Goal: Check status: Check status

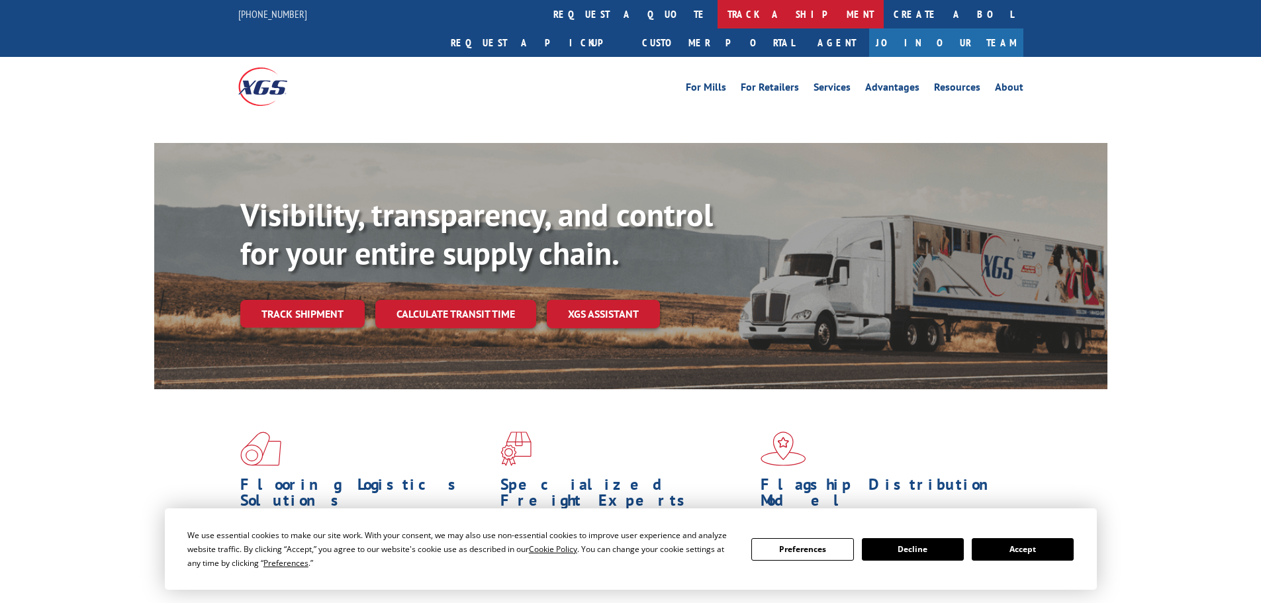
click at [718, 19] on link "track a shipment" at bounding box center [801, 14] width 166 height 28
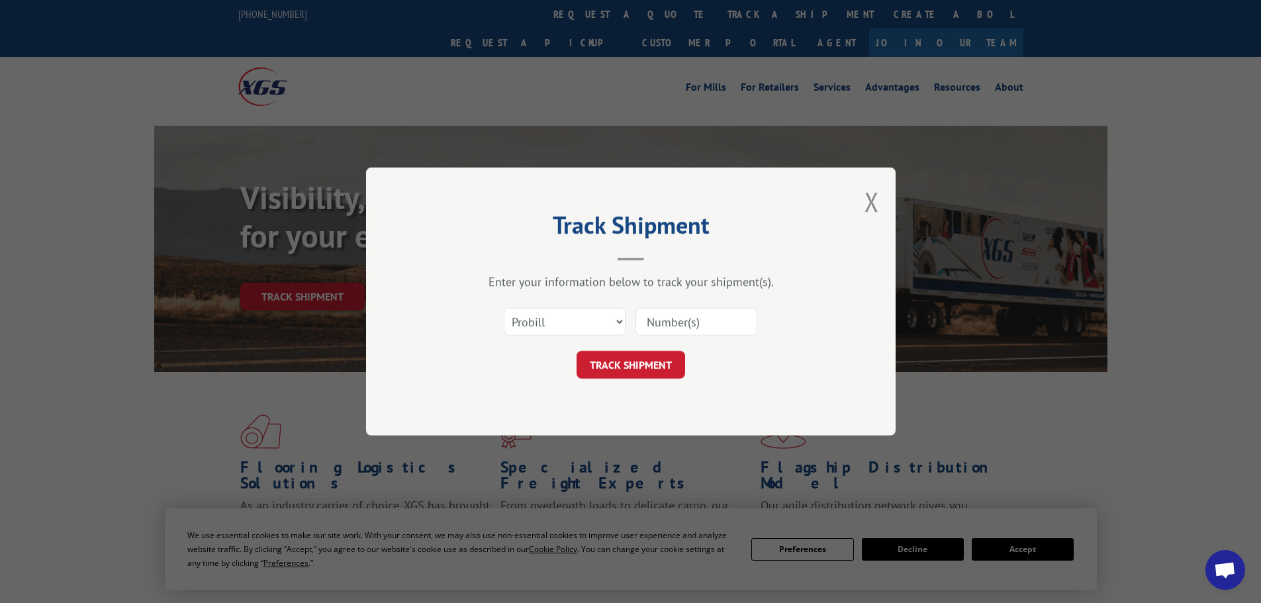
click at [585, 329] on select "Select category... Probill BOL PO" at bounding box center [565, 322] width 122 height 28
select select "bol"
click at [504, 308] on select "Select category... Probill BOL PO" at bounding box center [565, 322] width 122 height 28
click at [773, 326] on div "Select category... Probill BOL PO" at bounding box center [630, 322] width 397 height 44
click at [720, 324] on input at bounding box center [697, 322] width 122 height 28
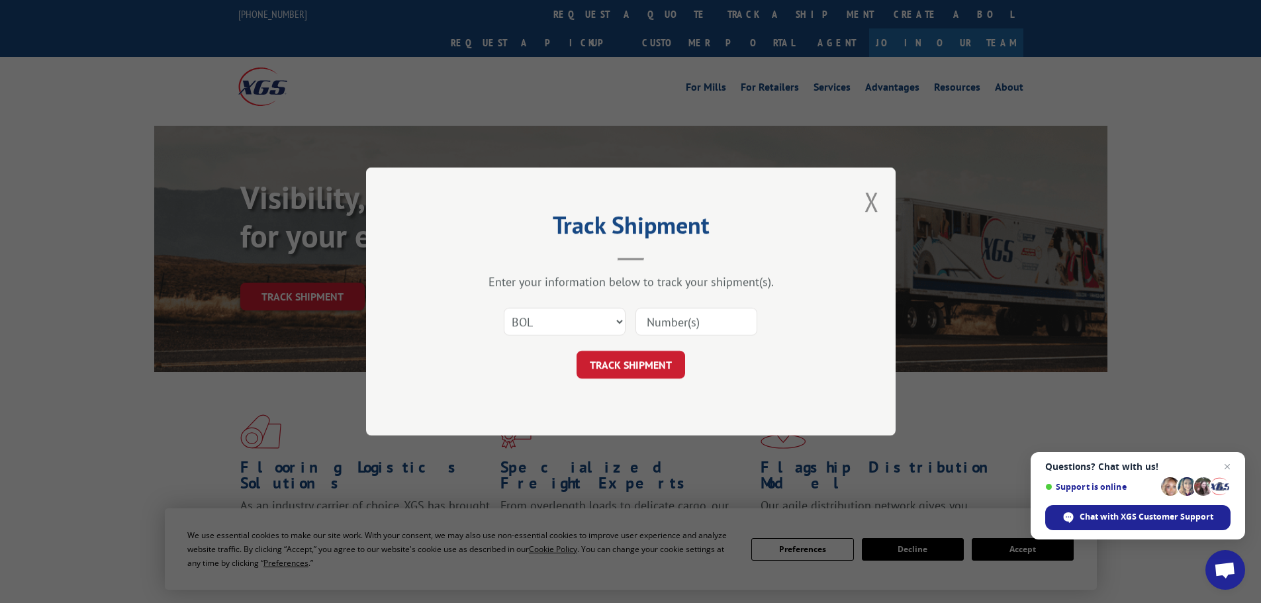
type input "2706599"
click at [641, 361] on button "TRACK SHIPMENT" at bounding box center [631, 365] width 109 height 28
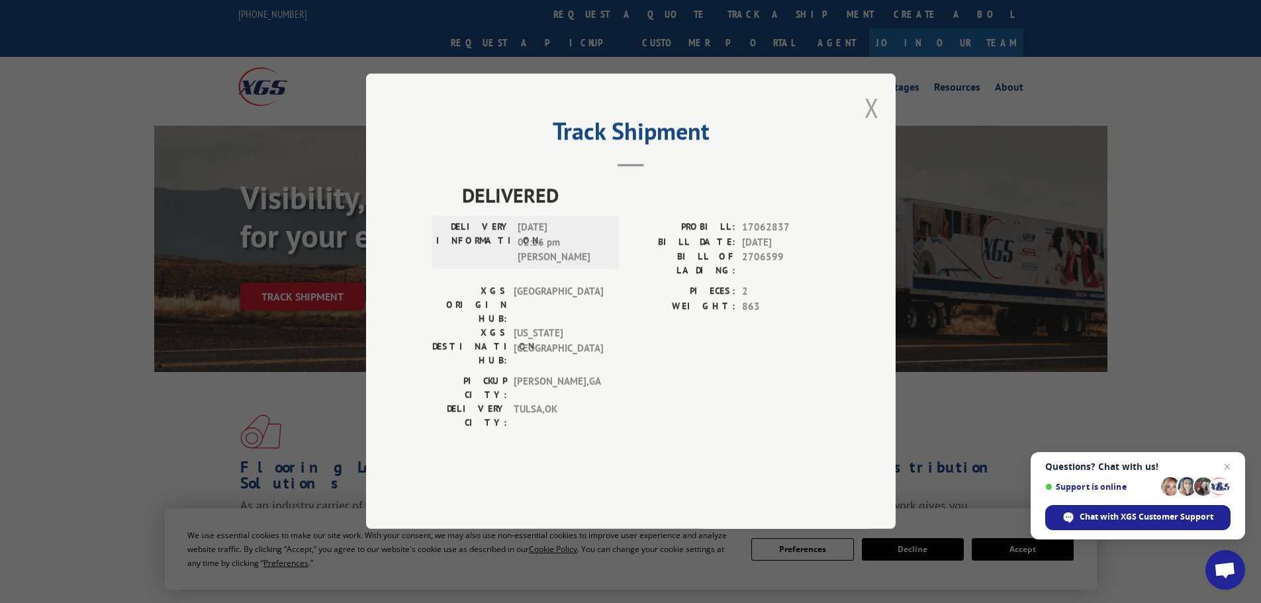
click at [873, 125] on button "Close modal" at bounding box center [872, 107] width 15 height 35
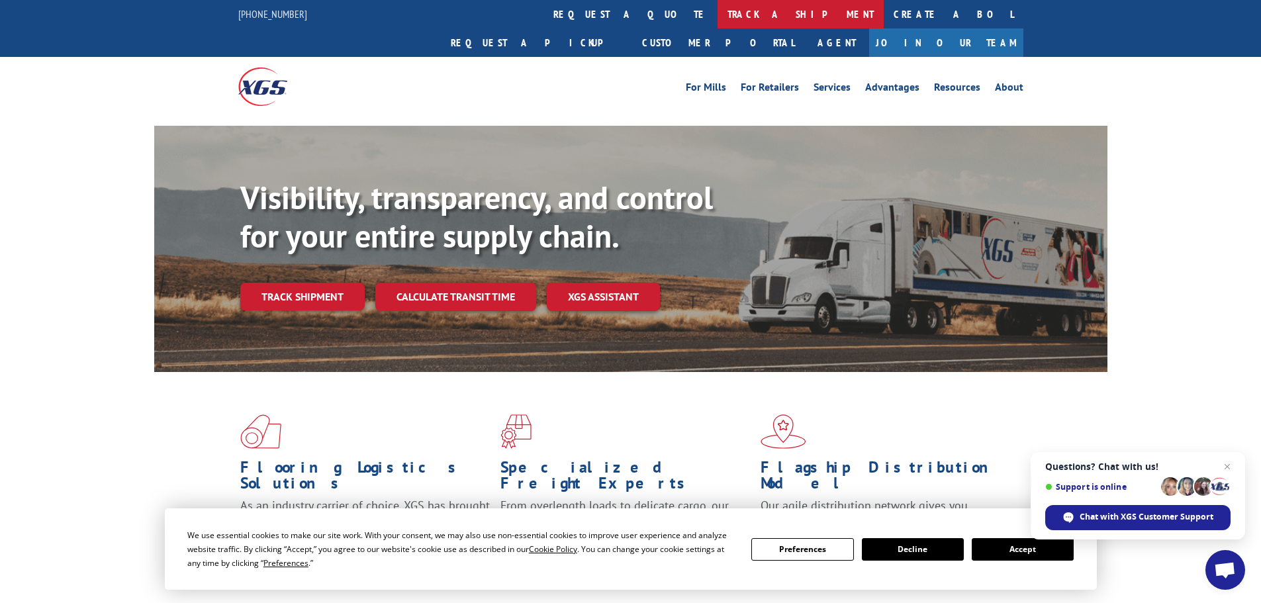
click at [718, 14] on link "track a shipment" at bounding box center [801, 14] width 166 height 28
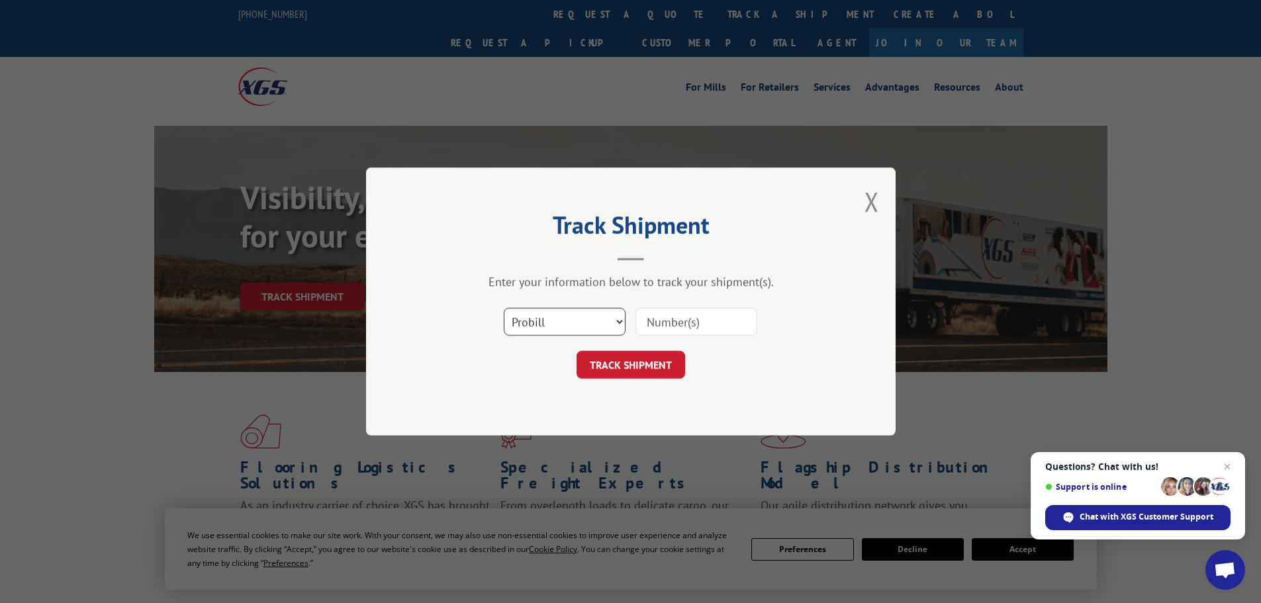
click at [582, 332] on select "Select category... Probill BOL PO" at bounding box center [565, 322] width 122 height 28
select select "bol"
click at [504, 308] on select "Select category... Probill BOL PO" at bounding box center [565, 322] width 122 height 28
click at [698, 330] on input at bounding box center [697, 322] width 122 height 28
type input "54403583"
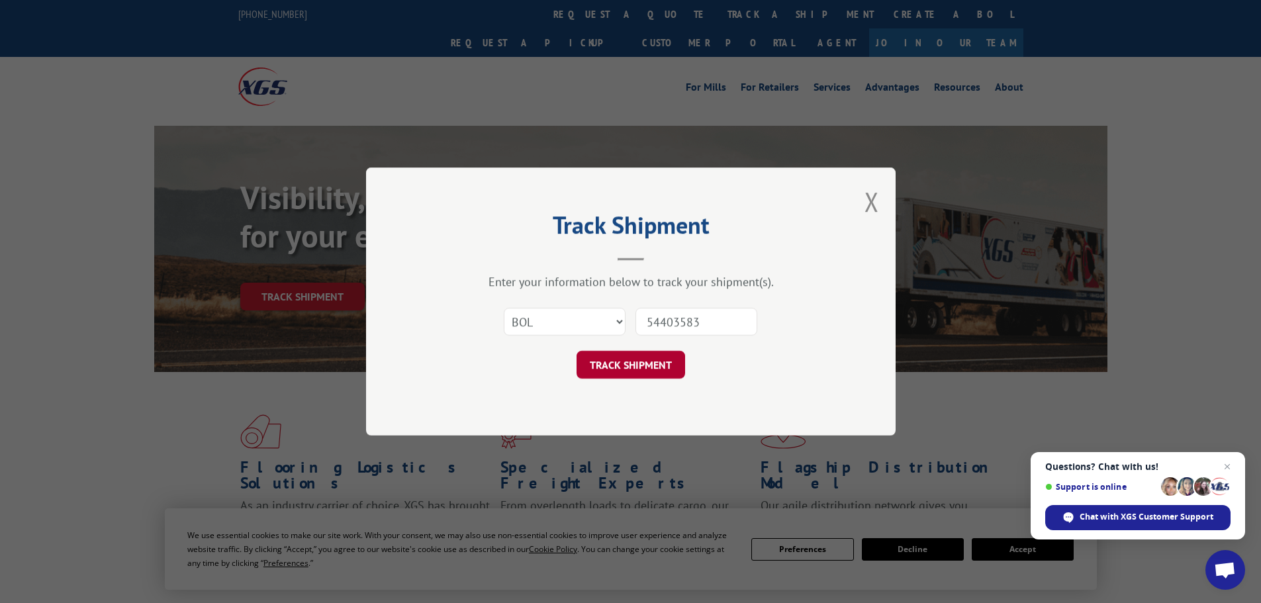
click at [650, 375] on button "TRACK SHIPMENT" at bounding box center [631, 365] width 109 height 28
